Goal: Task Accomplishment & Management: Manage account settings

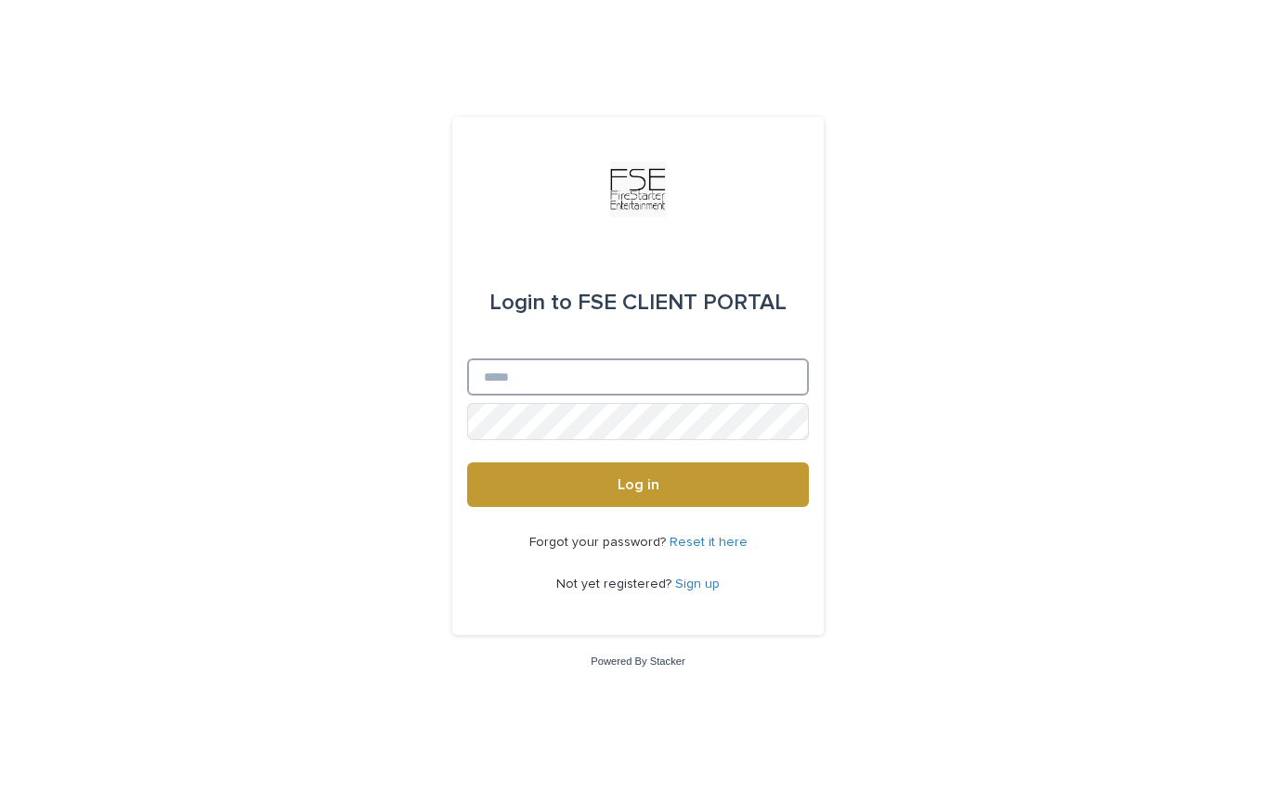
type input "**********"
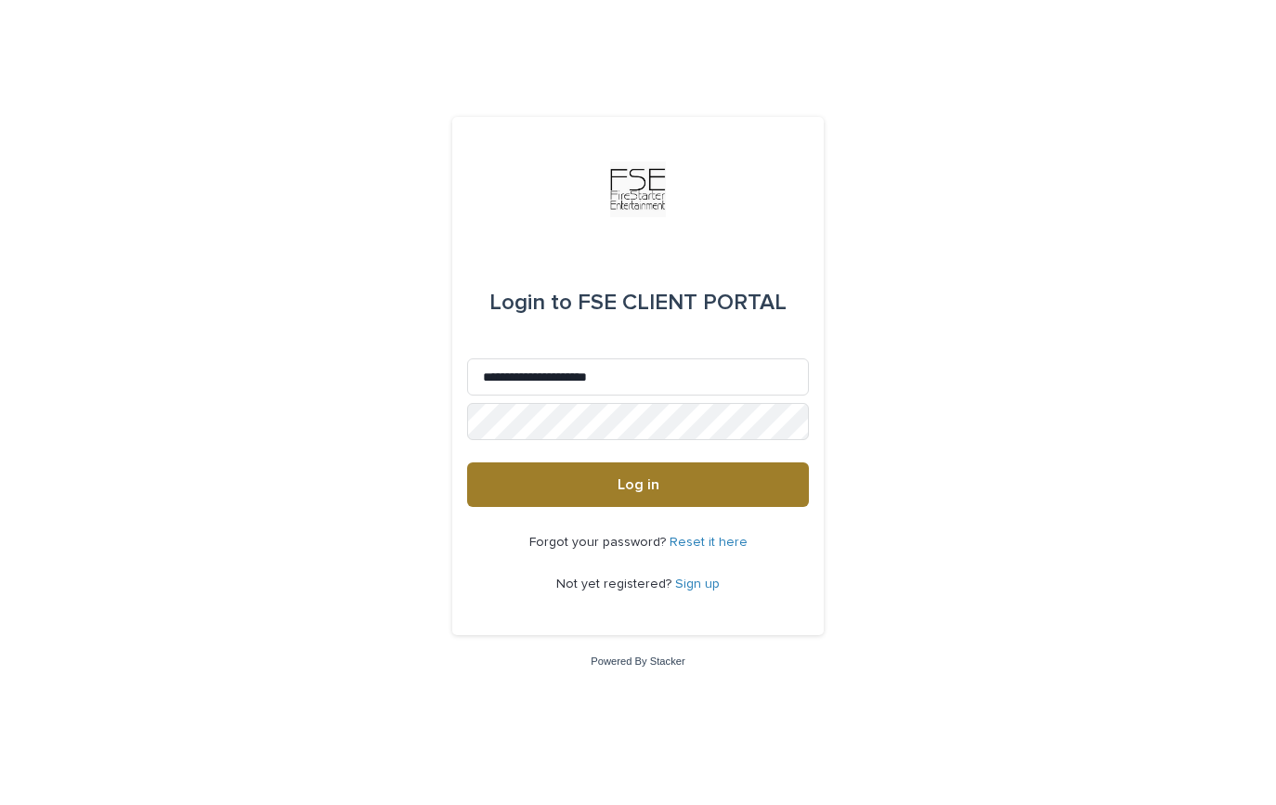
click at [645, 486] on span "Log in" at bounding box center [639, 484] width 42 height 15
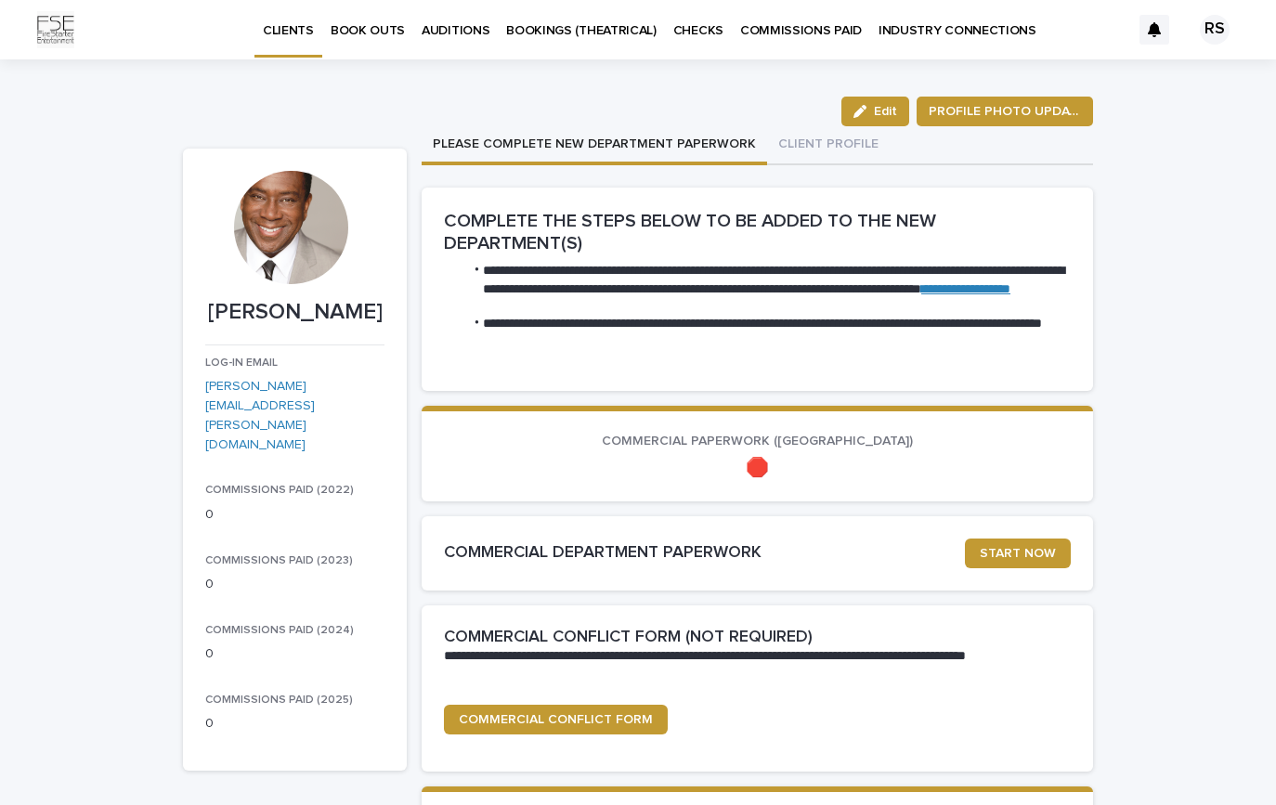
click at [1217, 36] on div "RS" at bounding box center [1215, 30] width 30 height 30
click at [1197, 85] on p "Log Out" at bounding box center [1197, 79] width 117 height 32
